Goal: Obtain resource: Obtain resource

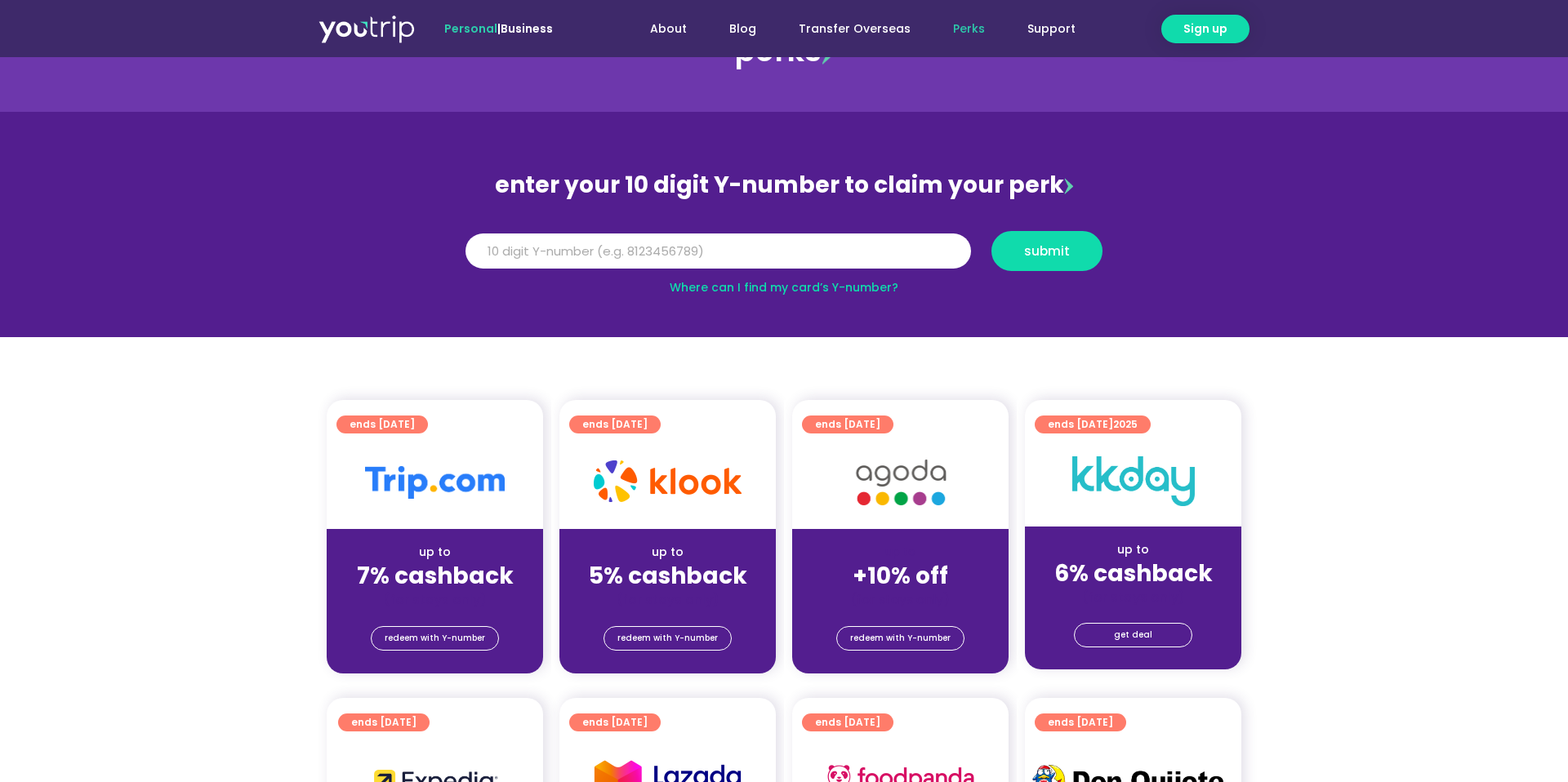
scroll to position [93, 0]
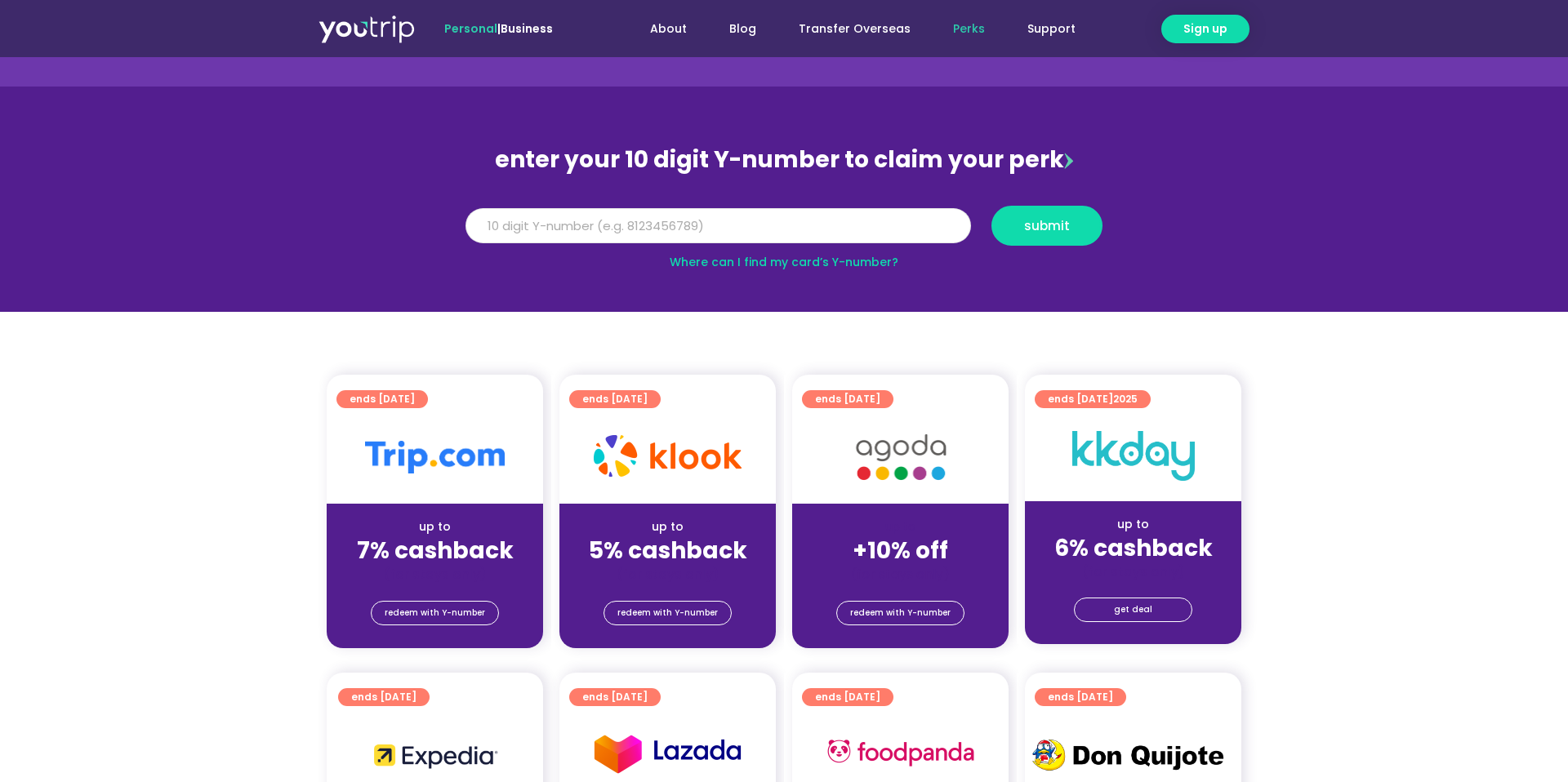
click at [780, 234] on input "Y Number" at bounding box center [718, 226] width 506 height 36
type input "8000000000"
click at [1088, 216] on button "submit" at bounding box center [1047, 225] width 111 height 40
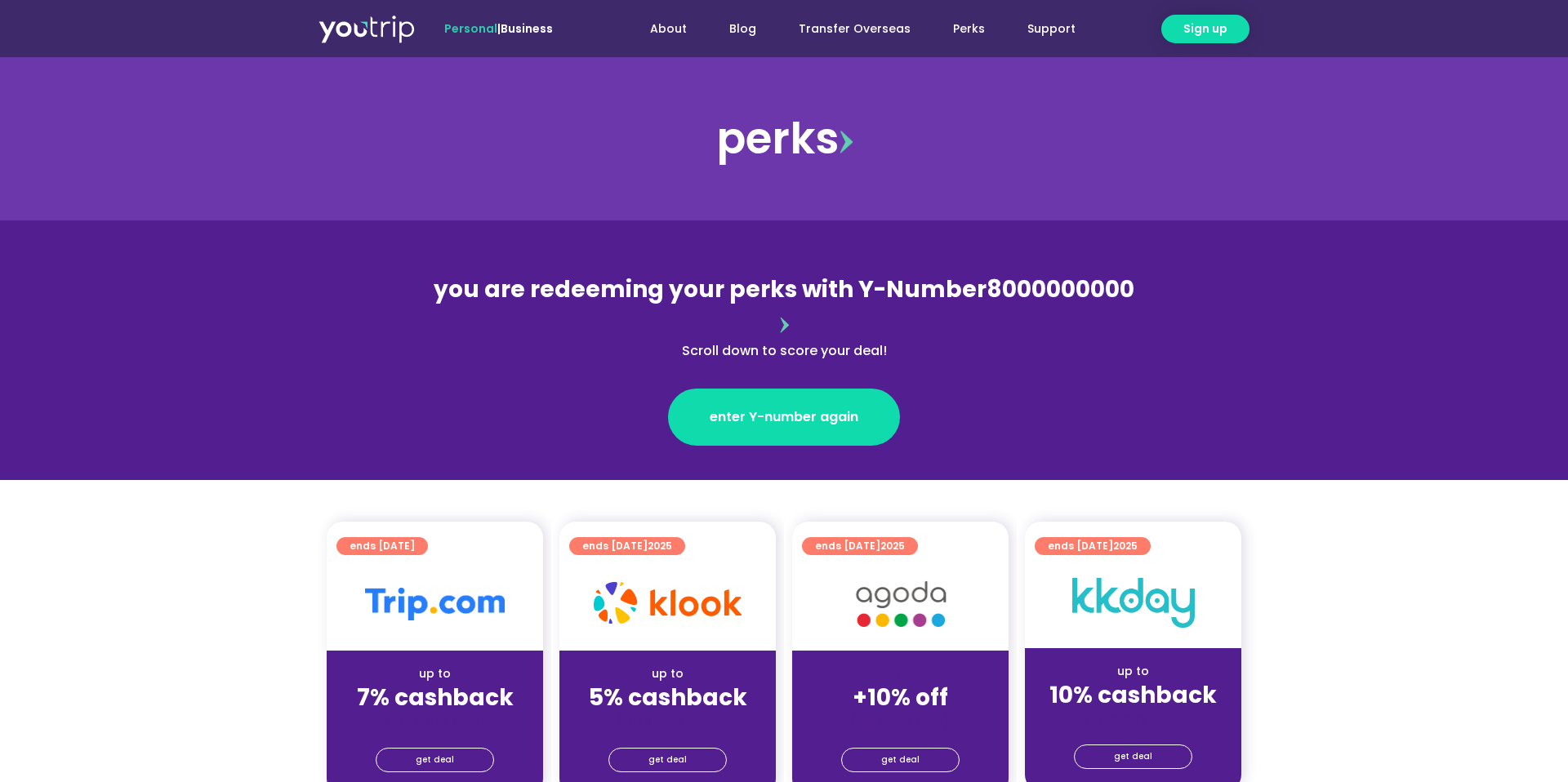
scroll to position [34, 0]
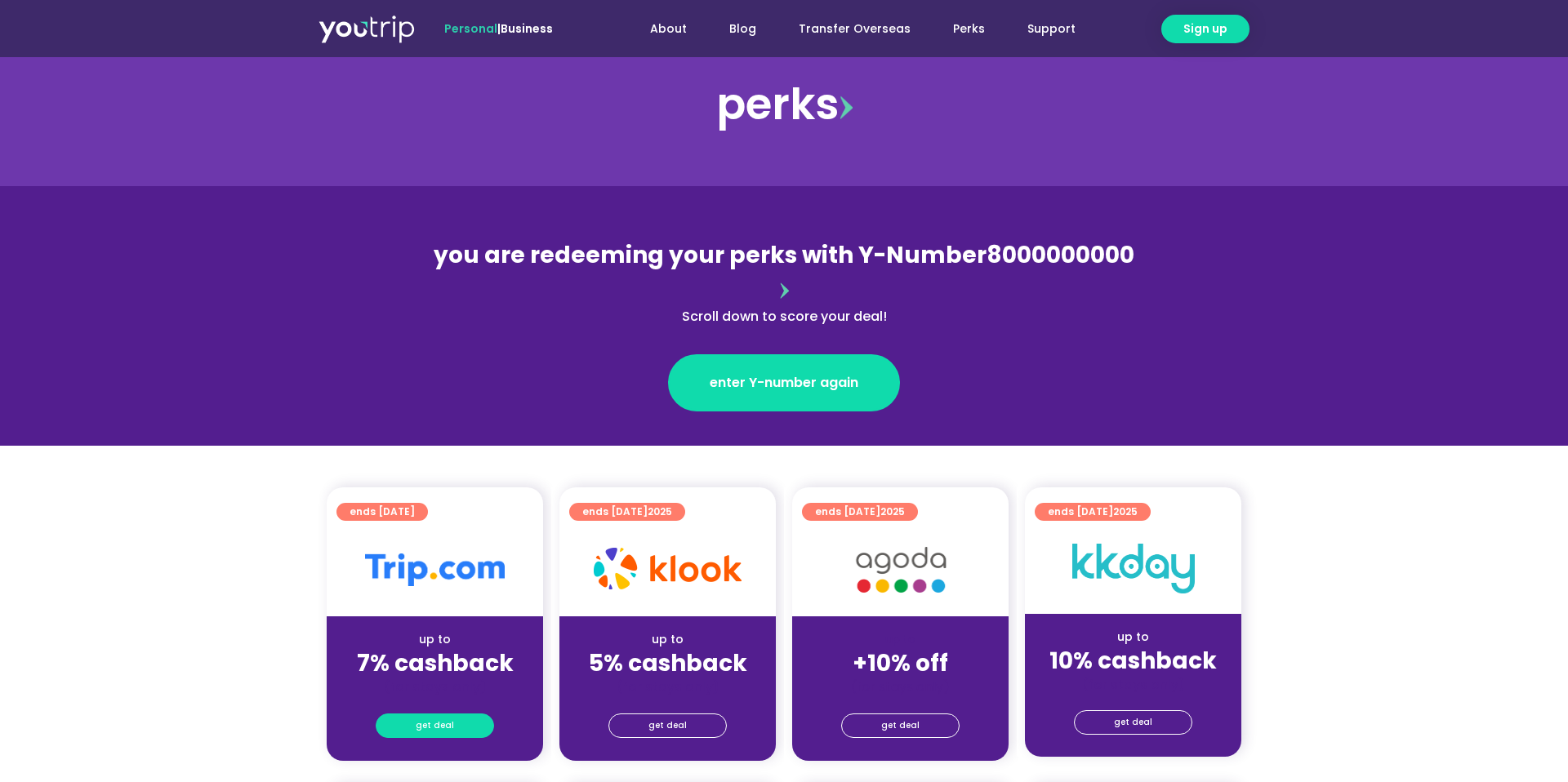
click at [453, 714] on link "get deal" at bounding box center [435, 726] width 118 height 24
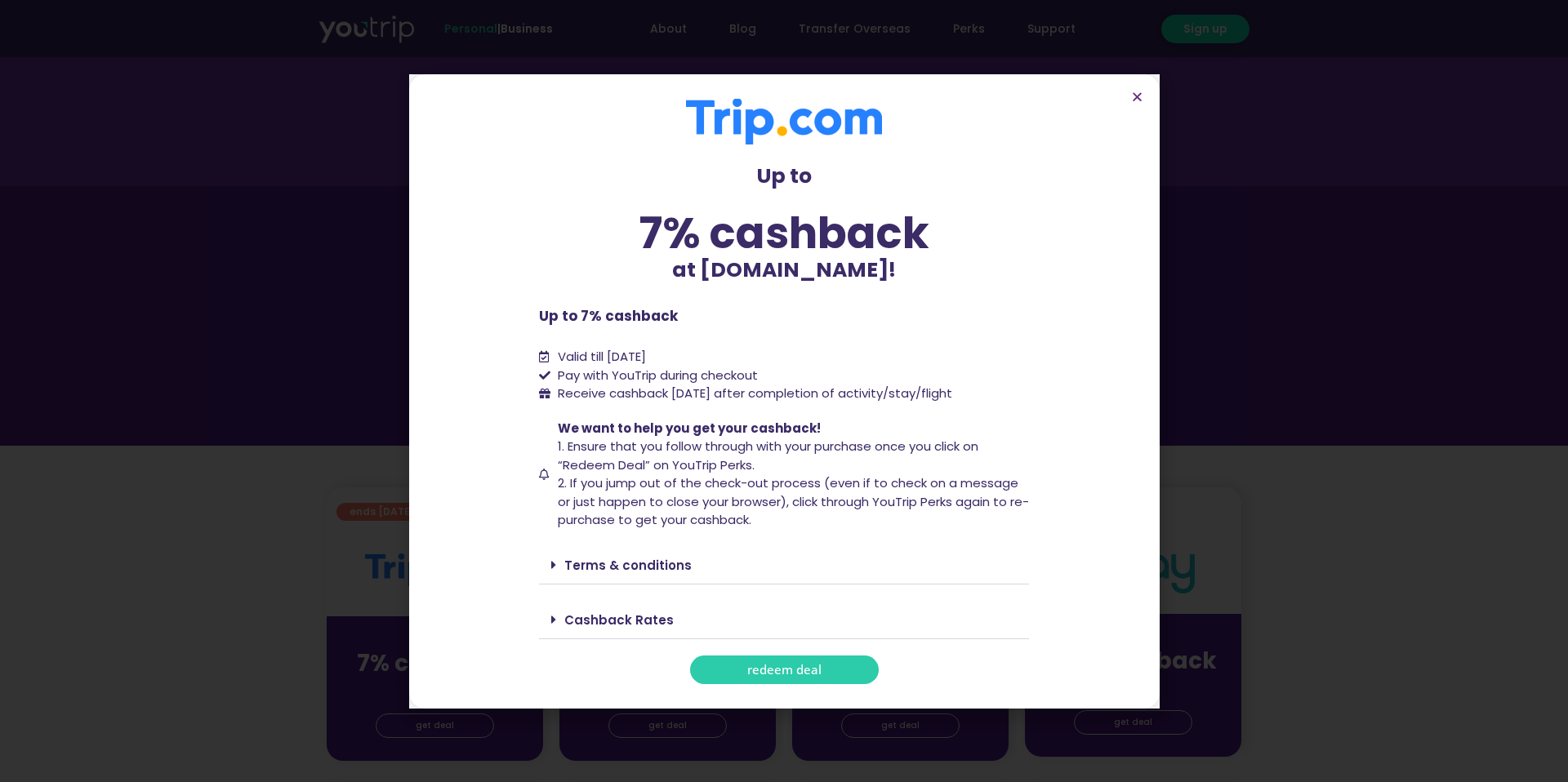
click at [660, 576] on div "Terms & conditions" at bounding box center [784, 565] width 490 height 38
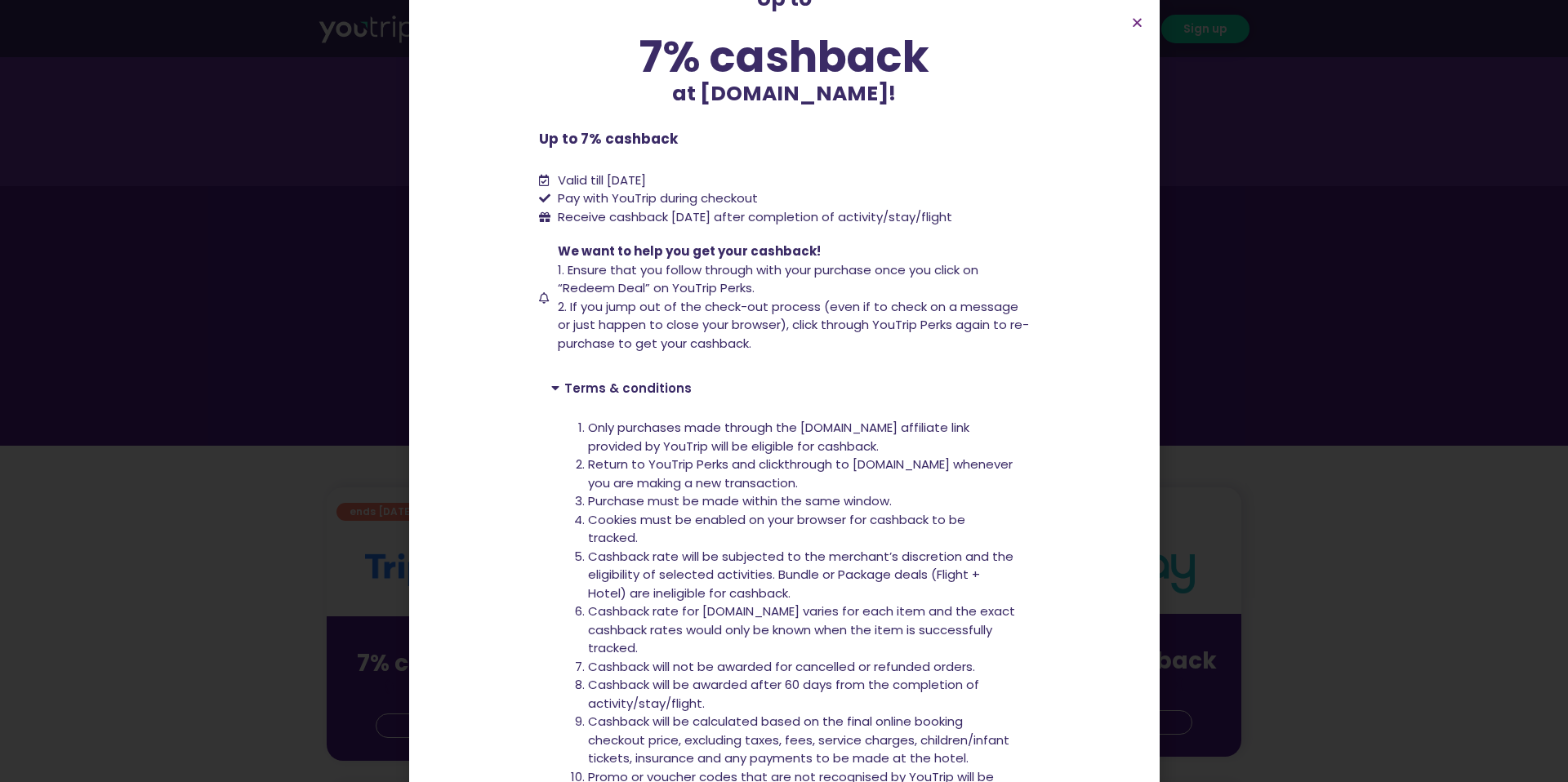
scroll to position [191, 0]
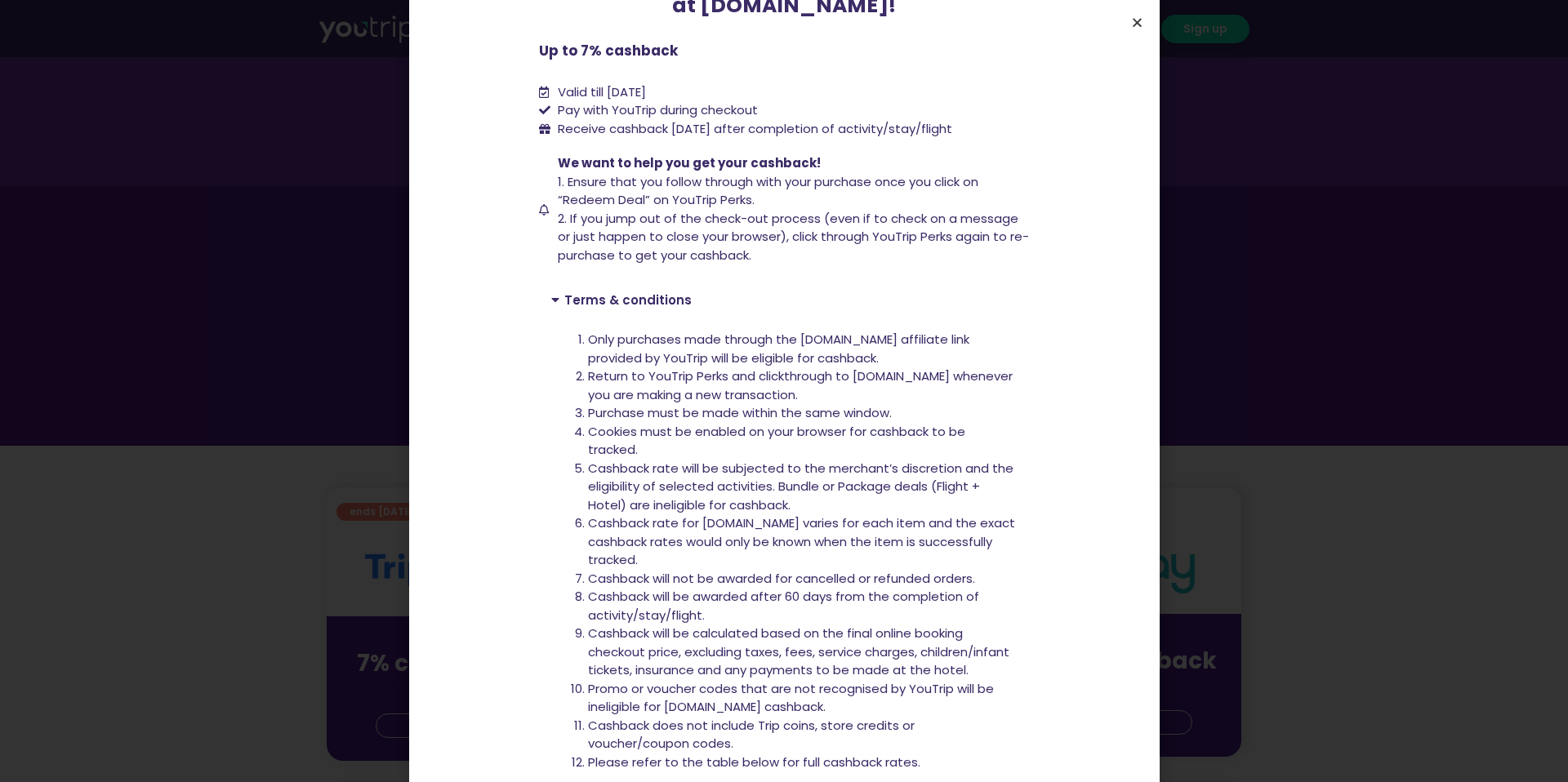
click at [1138, 28] on icon "Close" at bounding box center [1138, 22] width 13 height 13
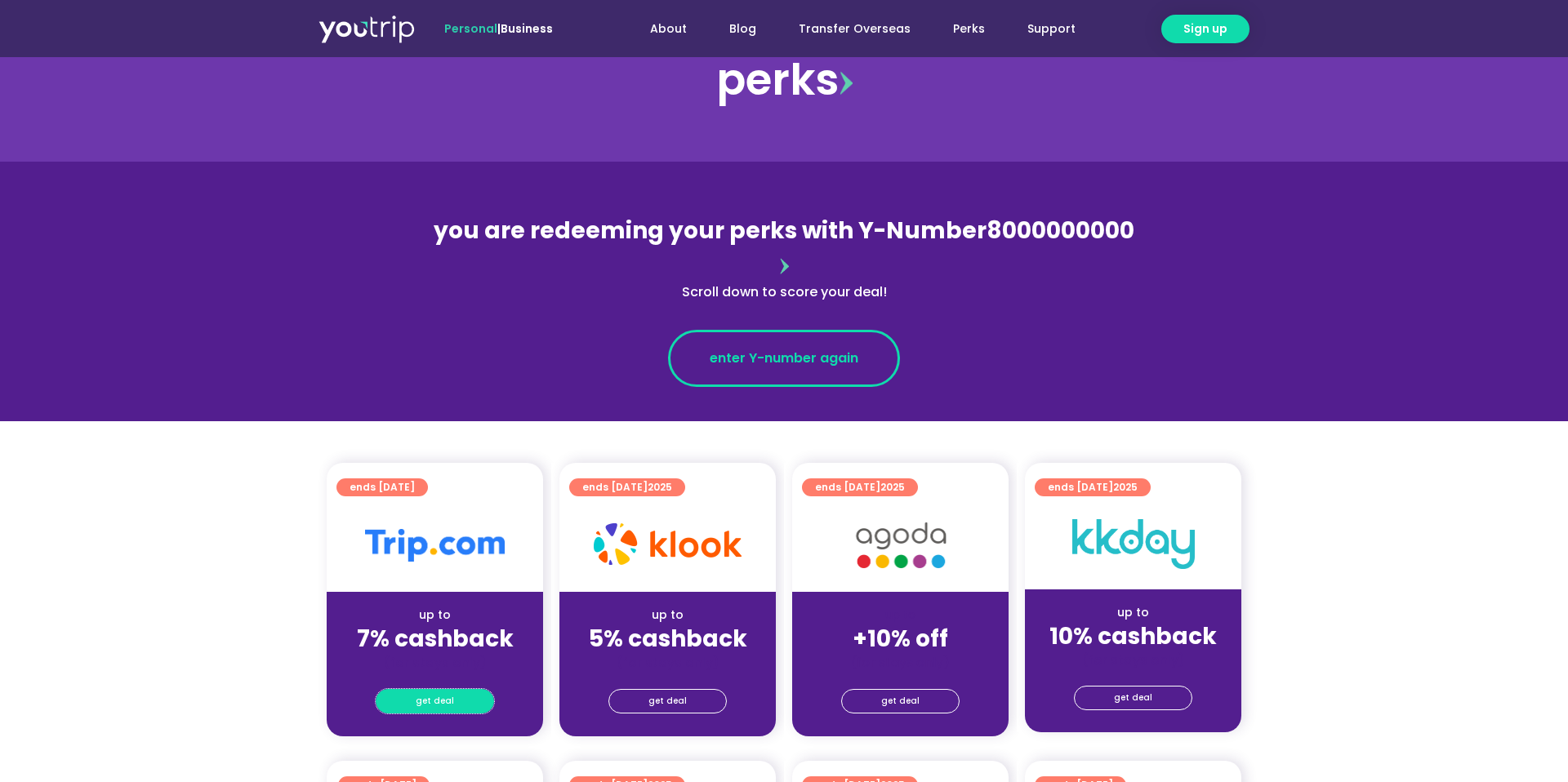
scroll to position [0, 0]
